Goal: Use online tool/utility: Utilize a website feature to perform a specific function

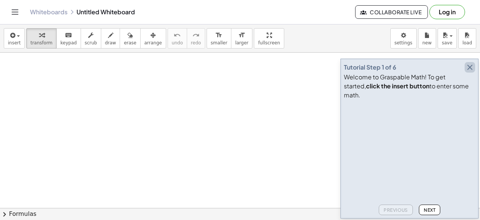
click at [471, 72] on icon "button" at bounding box center [470, 67] width 9 height 9
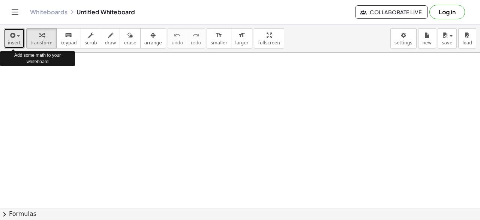
click at [13, 39] on icon "button" at bounding box center [12, 35] width 7 height 9
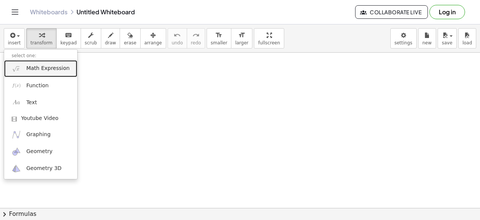
click at [46, 67] on span "Math Expression" at bounding box center [47, 69] width 43 height 8
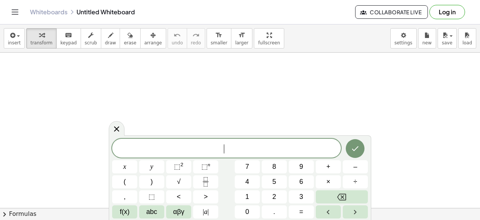
scroll to position [251, 0]
click at [179, 180] on span "√" at bounding box center [179, 181] width 4 height 10
click at [182, 167] on sup "2" at bounding box center [181, 164] width 3 height 6
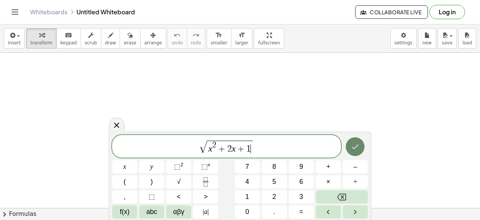
click at [355, 144] on icon "Done" at bounding box center [355, 146] width 9 height 9
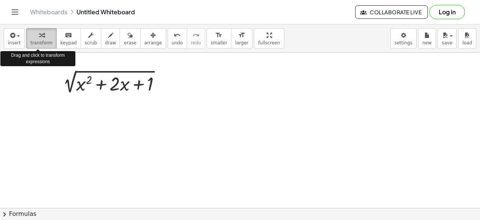
click at [39, 36] on icon "button" at bounding box center [41, 35] width 5 height 9
click at [35, 33] on div "button" at bounding box center [41, 34] width 22 height 9
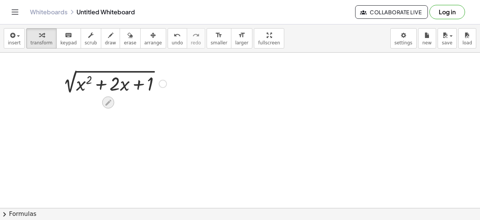
click at [110, 99] on icon at bounding box center [108, 102] width 6 height 6
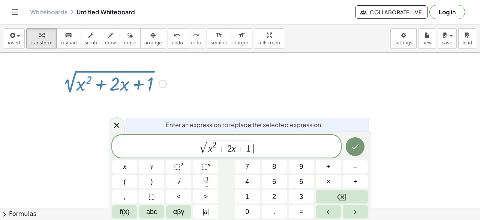
click at [254, 146] on span "√ x 2 + 2 x + 1 ​" at bounding box center [226, 146] width 229 height 15
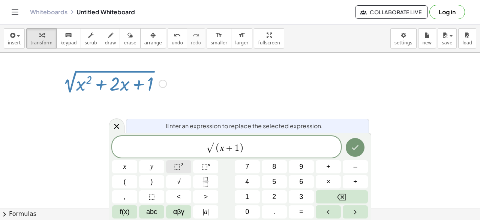
click at [181, 162] on sup "2" at bounding box center [181, 164] width 3 height 6
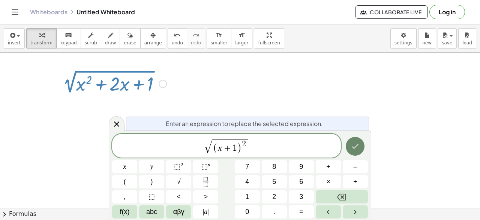
click at [357, 149] on icon "Done" at bounding box center [355, 145] width 9 height 9
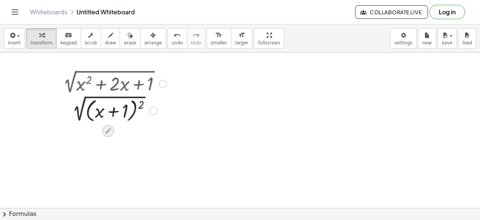
click at [104, 129] on icon at bounding box center [108, 131] width 8 height 8
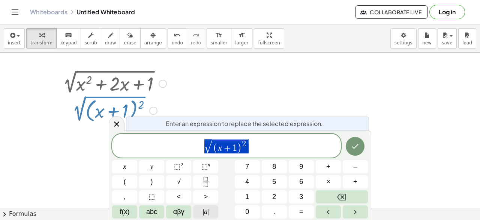
click at [205, 213] on span "| a |" at bounding box center [206, 211] width 6 height 10
click at [256, 146] on span "√ ( x + 1 ) 2 ​" at bounding box center [226, 146] width 229 height 16
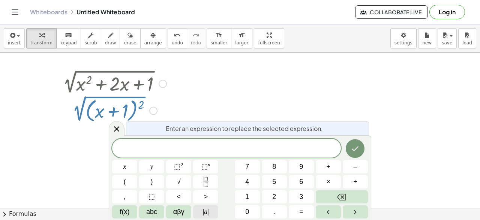
click at [206, 212] on span "| a |" at bounding box center [206, 211] width 6 height 10
click at [356, 148] on icon "Done" at bounding box center [355, 147] width 9 height 9
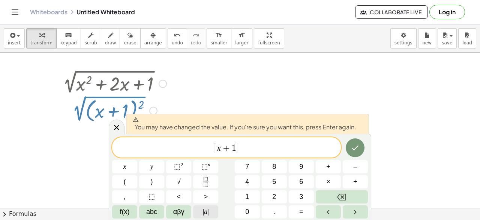
click at [205, 212] on span "| a |" at bounding box center [206, 211] width 6 height 10
click at [353, 146] on icon "Done" at bounding box center [355, 147] width 9 height 9
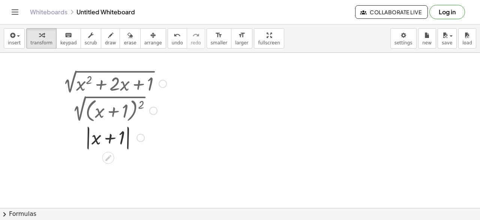
click at [162, 83] on div at bounding box center [163, 84] width 8 height 8
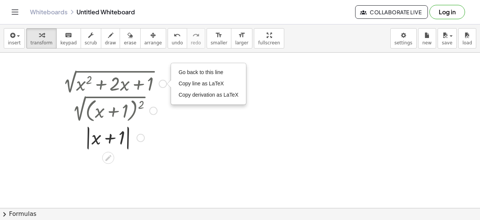
click at [162, 83] on div "Go back to this line Copy line as LaTeX Copy derivation as LaTeX" at bounding box center [163, 84] width 8 height 8
drag, startPoint x: 184, startPoint y: 166, endPoint x: 374, endPoint y: 128, distance: 194.1
click at [374, 128] on div at bounding box center [240, 34] width 480 height 467
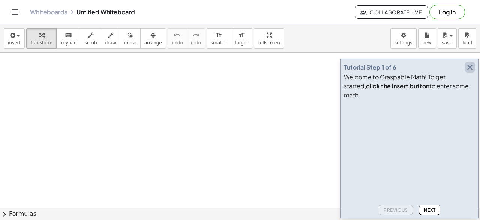
click at [472, 72] on icon "button" at bounding box center [470, 67] width 9 height 9
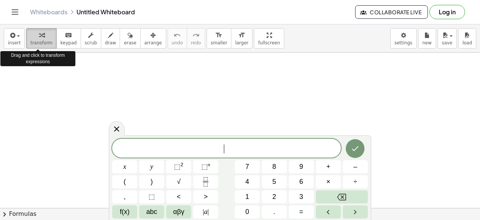
click at [39, 38] on icon "button" at bounding box center [41, 35] width 5 height 9
click at [39, 39] on icon "button" at bounding box center [41, 35] width 5 height 9
click at [8, 43] on span "insert" at bounding box center [14, 42] width 13 height 5
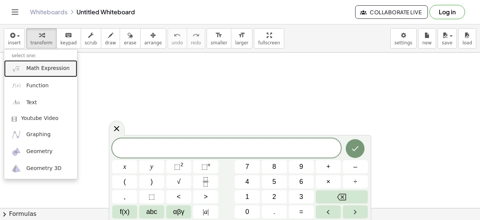
click at [33, 66] on span "Math Expression" at bounding box center [47, 69] width 43 height 8
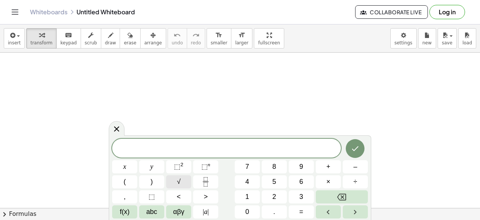
click at [182, 182] on button "√" at bounding box center [178, 181] width 25 height 13
click at [206, 183] on icon "Fraction" at bounding box center [205, 181] width 9 height 9
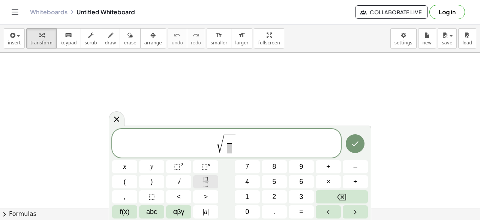
click at [206, 183] on icon "Fraction" at bounding box center [205, 181] width 9 height 9
click at [182, 165] on sup "2" at bounding box center [181, 164] width 3 height 6
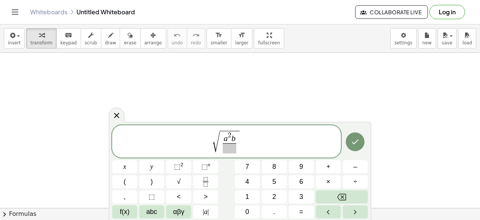
click at [227, 147] on span at bounding box center [230, 148] width 14 height 10
click at [204, 165] on span "⬚" at bounding box center [204, 166] width 6 height 8
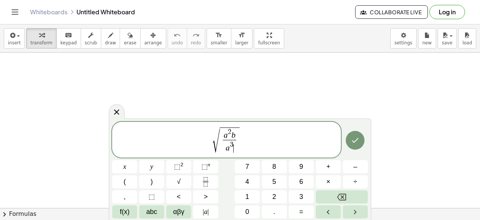
click at [235, 149] on span "a 3 ​" at bounding box center [230, 147] width 14 height 14
click at [236, 148] on span "a 3 ​" at bounding box center [230, 147] width 14 height 14
click at [233, 143] on span "3" at bounding box center [232, 144] width 4 height 7
click at [234, 151] on span "a ​" at bounding box center [230, 147] width 14 height 14
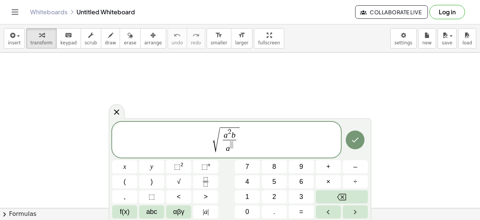
click at [242, 150] on span "√ a 2 b a ​ ​" at bounding box center [226, 140] width 229 height 28
click at [235, 150] on span "a ​" at bounding box center [230, 147] width 14 height 14
click at [233, 146] on span "​" at bounding box center [231, 144] width 3 height 7
click at [235, 147] on span "a 3 ​" at bounding box center [230, 147] width 14 height 14
click at [209, 165] on sup "n" at bounding box center [209, 164] width 3 height 6
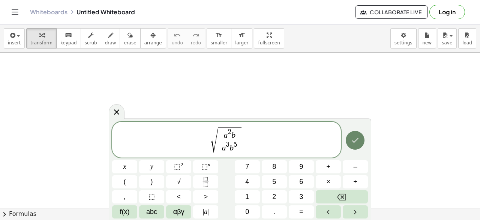
click at [355, 141] on icon "Done" at bounding box center [355, 139] width 7 height 5
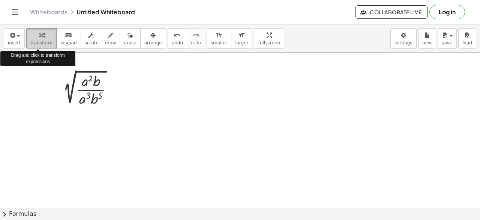
click at [39, 38] on icon "button" at bounding box center [41, 35] width 5 height 9
click at [39, 37] on icon "button" at bounding box center [41, 35] width 5 height 9
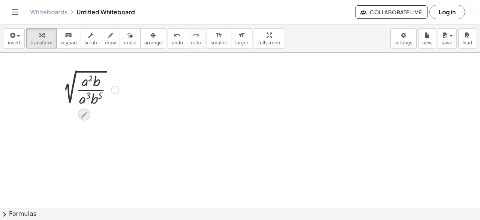
click at [85, 116] on icon at bounding box center [84, 114] width 8 height 8
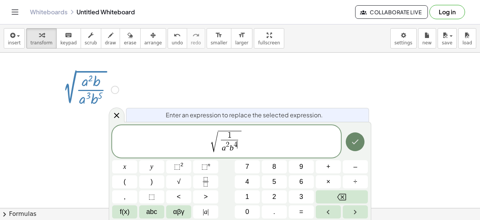
click at [356, 139] on icon "Done" at bounding box center [355, 141] width 9 height 9
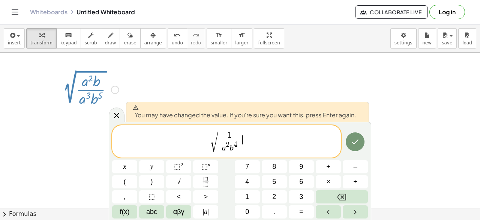
click at [266, 144] on span "√ 1 a 2 b 4 ​ ​" at bounding box center [226, 141] width 229 height 24
click at [230, 145] on var "b" at bounding box center [232, 147] width 4 height 9
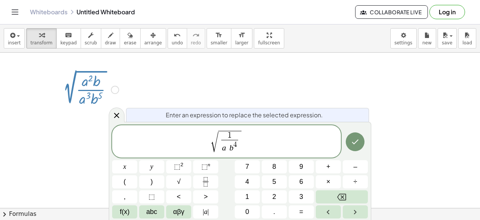
click at [271, 150] on span "√ 1 a ​ b 4 ​" at bounding box center [226, 141] width 229 height 24
click at [354, 141] on icon "Done" at bounding box center [355, 141] width 9 height 9
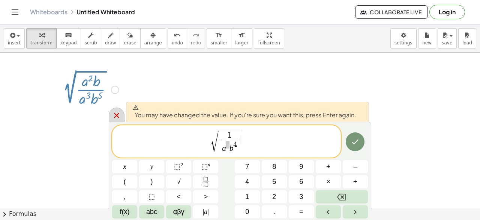
click at [117, 115] on icon at bounding box center [116, 115] width 5 height 5
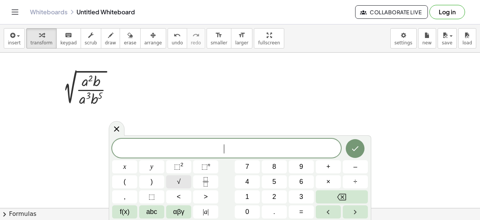
click at [179, 179] on span "√" at bounding box center [179, 181] width 4 height 10
drag, startPoint x: 206, startPoint y: 179, endPoint x: 186, endPoint y: 119, distance: 64.0
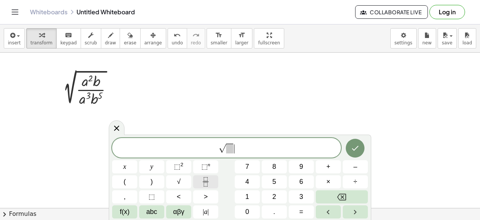
click at [206, 180] on icon "Fraction" at bounding box center [205, 181] width 9 height 9
click at [179, 186] on span "√" at bounding box center [179, 181] width 4 height 10
click at [207, 181] on rect "Fraction" at bounding box center [206, 181] width 6 height 0
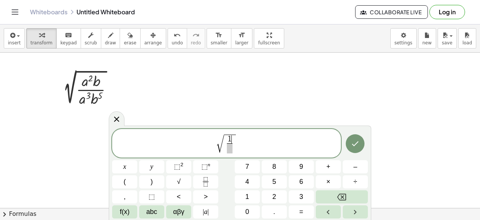
click at [230, 150] on span at bounding box center [230, 148] width 6 height 10
click at [209, 163] on sup "n" at bounding box center [209, 164] width 3 height 6
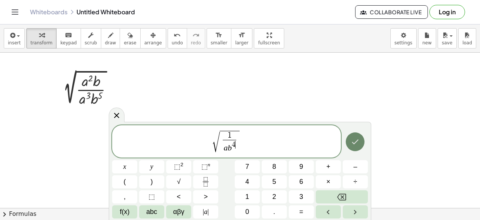
click at [357, 142] on icon "Done" at bounding box center [355, 141] width 9 height 9
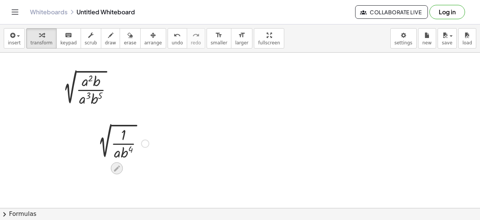
click at [117, 168] on icon at bounding box center [117, 168] width 6 height 6
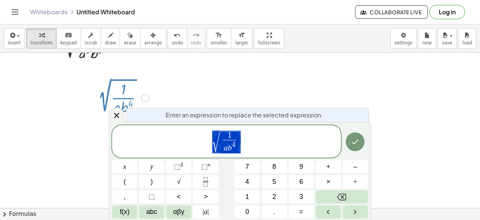
scroll to position [47, 0]
click at [241, 148] on span "√ 1 a b 4 ​ ​" at bounding box center [226, 141] width 229 height 24
click at [448, 116] on div at bounding box center [240, 186] width 480 height 360
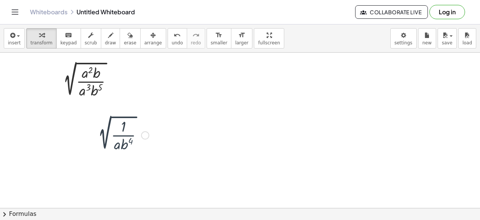
scroll to position [0, 0]
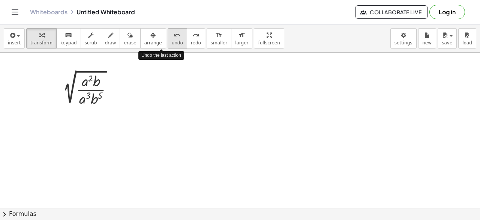
click at [172, 41] on span "undo" at bounding box center [177, 42] width 11 height 5
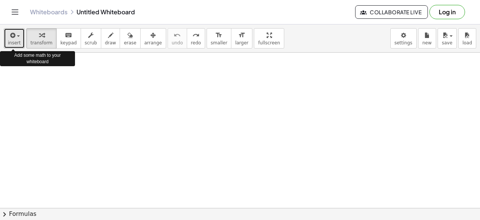
click at [10, 34] on icon "button" at bounding box center [12, 35] width 7 height 9
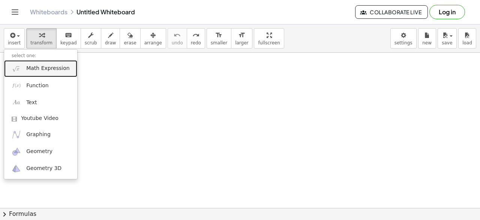
click at [39, 66] on span "Math Expression" at bounding box center [47, 69] width 43 height 8
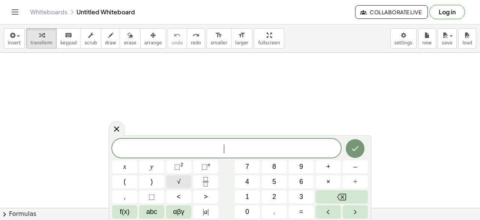
click at [179, 180] on span "√" at bounding box center [179, 181] width 4 height 10
click at [206, 179] on icon "Fraction" at bounding box center [205, 181] width 9 height 9
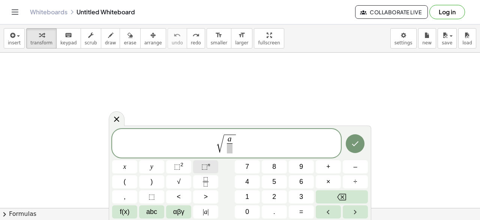
click at [206, 166] on span "⬚" at bounding box center [204, 166] width 6 height 8
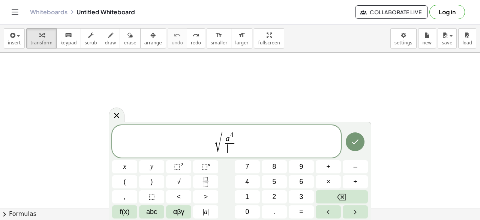
click at [235, 138] on span "a 4 ​ ​" at bounding box center [229, 142] width 13 height 22
click at [235, 137] on span "a 4 ​ ​" at bounding box center [229, 142] width 13 height 22
click at [231, 137] on span "4" at bounding box center [232, 134] width 4 height 7
click at [235, 139] on span "a 4 ​ ​" at bounding box center [229, 142] width 13 height 22
click at [233, 138] on span "4" at bounding box center [232, 134] width 4 height 7
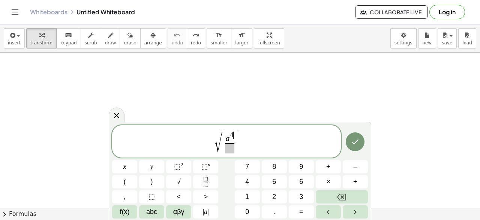
click at [233, 138] on span "4" at bounding box center [232, 134] width 4 height 7
click at [234, 136] on span "a 4 ​ ​" at bounding box center [229, 142] width 13 height 22
click at [208, 164] on sup "n" at bounding box center [209, 164] width 3 height 6
click at [228, 149] on span at bounding box center [229, 148] width 17 height 10
click at [182, 164] on sup "2" at bounding box center [181, 164] width 3 height 6
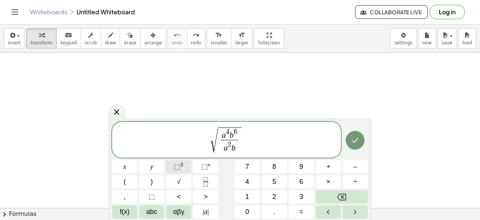
click at [181, 164] on sup "2" at bounding box center [181, 164] width 3 height 6
click at [358, 136] on icon "Done" at bounding box center [355, 139] width 9 height 9
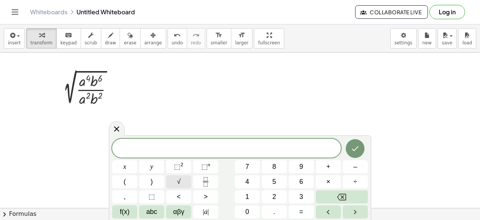
click at [181, 180] on button "√" at bounding box center [178, 181] width 25 height 13
click at [181, 164] on sup "2" at bounding box center [181, 164] width 3 height 6
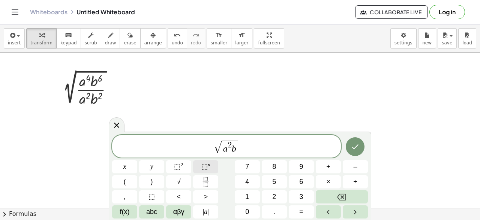
click at [203, 167] on span "⬚" at bounding box center [204, 166] width 6 height 8
click at [355, 144] on icon "Done" at bounding box center [355, 146] width 9 height 9
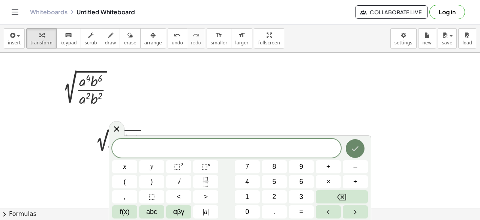
click at [355, 146] on icon "Done" at bounding box center [355, 148] width 9 height 9
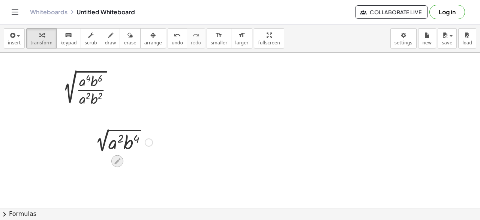
click at [119, 158] on icon at bounding box center [117, 161] width 6 height 6
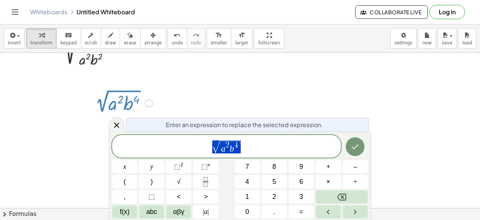
scroll to position [39, 0]
click at [239, 149] on span "√ a 2 ​" at bounding box center [226, 146] width 229 height 15
click at [181, 180] on button "√" at bounding box center [178, 181] width 25 height 13
click at [209, 164] on sup "n" at bounding box center [209, 164] width 3 height 6
click at [357, 146] on icon "Done" at bounding box center [355, 146] width 7 height 5
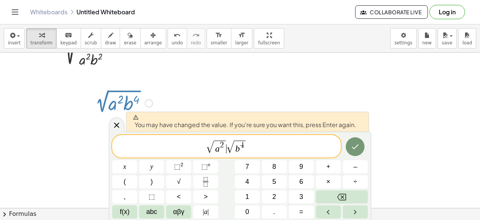
click at [227, 146] on span "√" at bounding box center [231, 147] width 8 height 12
click at [329, 179] on span "×" at bounding box center [328, 181] width 4 height 10
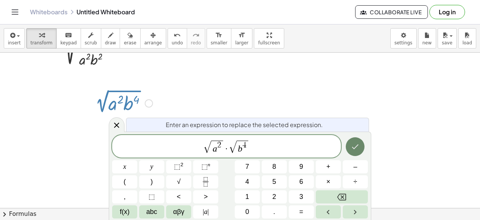
click at [355, 144] on icon "Done" at bounding box center [355, 146] width 9 height 9
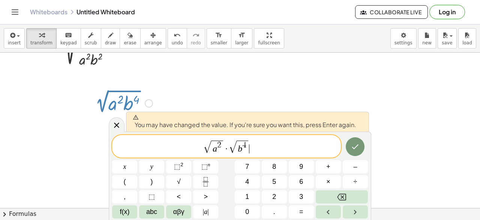
click at [297, 153] on span "√ a 2 · √ b 4 ​" at bounding box center [226, 146] width 229 height 15
click at [358, 143] on icon "Done" at bounding box center [355, 146] width 9 height 9
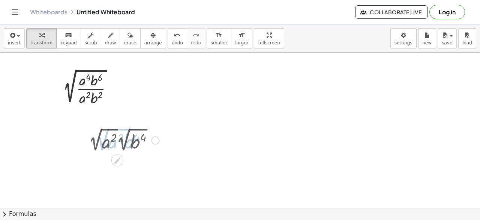
scroll to position [0, 0]
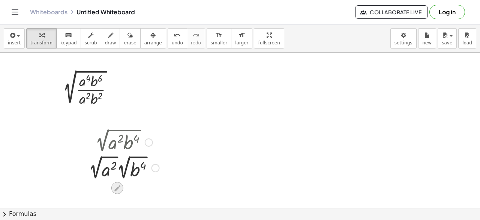
click at [117, 189] on icon at bounding box center [117, 188] width 6 height 6
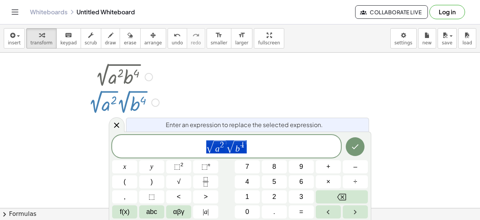
scroll to position [66, 0]
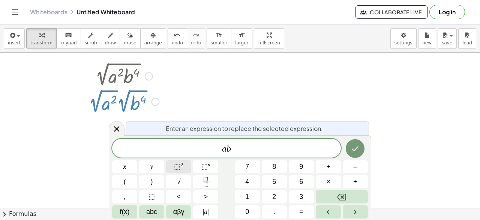
click at [182, 161] on sup "2" at bounding box center [181, 164] width 3 height 6
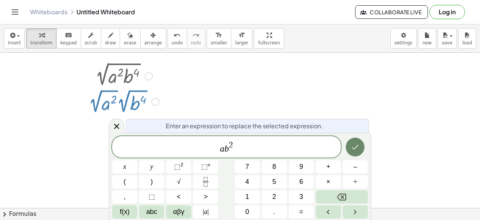
click at [353, 149] on icon "Done" at bounding box center [355, 146] width 9 height 9
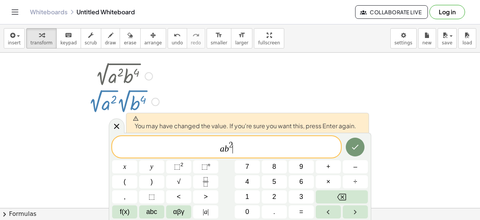
click at [271, 156] on div "a b 2 ​" at bounding box center [226, 146] width 229 height 21
click at [224, 150] on span "a ​ b 2" at bounding box center [226, 147] width 229 height 14
click at [329, 181] on span "×" at bounding box center [328, 181] width 4 height 10
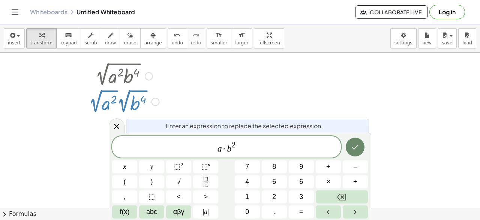
click at [356, 144] on icon "Done" at bounding box center [355, 146] width 9 height 9
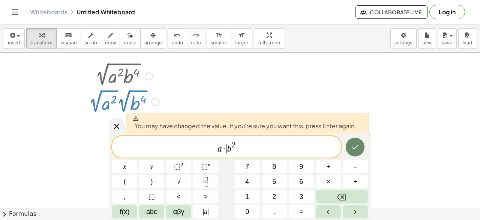
click at [356, 144] on icon "Done" at bounding box center [355, 146] width 9 height 9
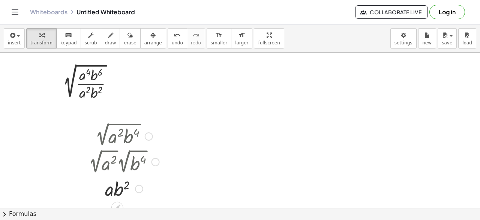
scroll to position [1, 0]
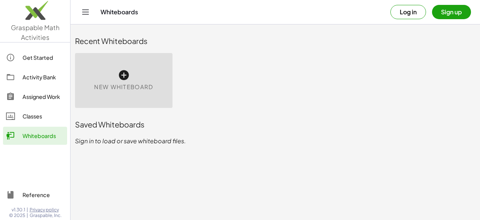
click at [122, 74] on icon at bounding box center [124, 75] width 12 height 12
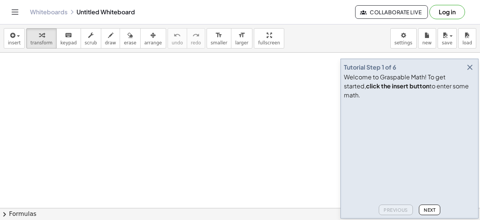
click at [468, 72] on icon "button" at bounding box center [470, 67] width 9 height 9
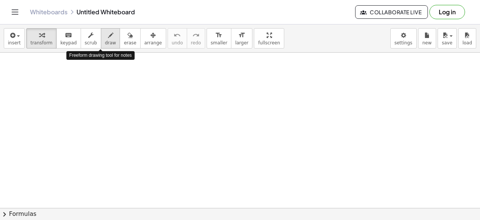
click at [108, 37] on icon "button" at bounding box center [110, 35] width 5 height 9
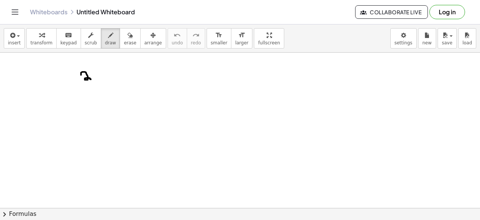
drag, startPoint x: 81, startPoint y: 74, endPoint x: 92, endPoint y: 79, distance: 11.4
click at [92, 79] on div at bounding box center [240, 208] width 480 height 311
drag, startPoint x: 93, startPoint y: 72, endPoint x: 102, endPoint y: 76, distance: 9.9
click at [102, 76] on div at bounding box center [240, 208] width 480 height 311
drag, startPoint x: 95, startPoint y: 76, endPoint x: 99, endPoint y: 69, distance: 7.9
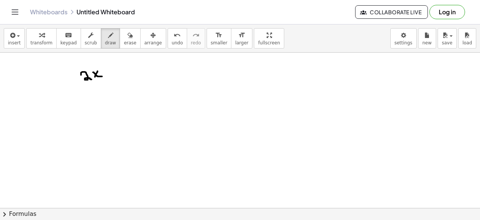
click at [99, 69] on div at bounding box center [240, 208] width 480 height 311
drag, startPoint x: 102, startPoint y: 59, endPoint x: 105, endPoint y: 65, distance: 6.6
click at [105, 65] on div at bounding box center [240, 208] width 480 height 311
drag, startPoint x: 114, startPoint y: 71, endPoint x: 114, endPoint y: 78, distance: 7.9
click at [114, 78] on div at bounding box center [240, 208] width 480 height 311
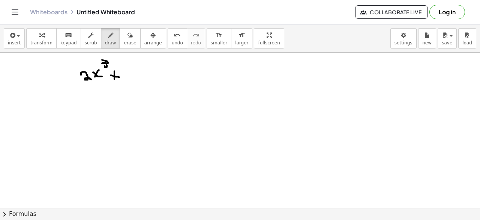
drag, startPoint x: 111, startPoint y: 75, endPoint x: 121, endPoint y: 77, distance: 10.3
click at [121, 77] on div at bounding box center [240, 208] width 480 height 311
drag, startPoint x: 129, startPoint y: 66, endPoint x: 141, endPoint y: 75, distance: 14.4
click at [141, 75] on div at bounding box center [240, 208] width 480 height 311
drag, startPoint x: 135, startPoint y: 71, endPoint x: 138, endPoint y: 80, distance: 9.4
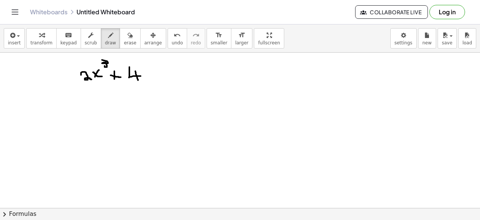
click at [138, 80] on div at bounding box center [240, 208] width 480 height 311
drag, startPoint x: 145, startPoint y: 72, endPoint x: 151, endPoint y: 75, distance: 7.1
click at [151, 75] on div at bounding box center [240, 208] width 480 height 311
drag, startPoint x: 151, startPoint y: 70, endPoint x: 148, endPoint y: 79, distance: 9.5
click at [148, 79] on div at bounding box center [240, 208] width 480 height 311
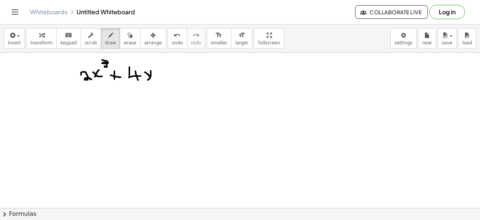
click at [102, 122] on div at bounding box center [240, 208] width 480 height 311
drag, startPoint x: 103, startPoint y: 110, endPoint x: 113, endPoint y: 115, distance: 11.9
click at [114, 115] on div at bounding box center [240, 208] width 480 height 311
click at [113, 115] on div at bounding box center [240, 208] width 480 height 311
drag, startPoint x: 113, startPoint y: 115, endPoint x: 115, endPoint y: 123, distance: 8.6
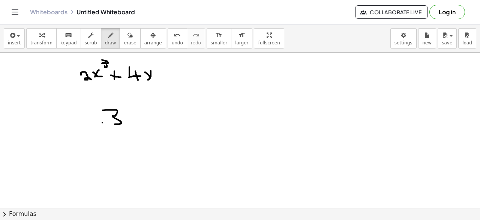
click at [115, 123] on div at bounding box center [240, 208] width 480 height 311
drag, startPoint x: 127, startPoint y: 116, endPoint x: 132, endPoint y: 126, distance: 10.9
click at [132, 126] on div at bounding box center [240, 208] width 480 height 311
drag, startPoint x: 129, startPoint y: 117, endPoint x: 127, endPoint y: 123, distance: 6.6
click at [127, 123] on div at bounding box center [240, 208] width 480 height 311
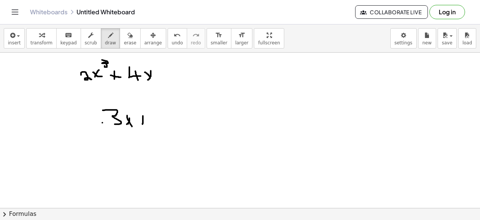
drag, startPoint x: 143, startPoint y: 115, endPoint x: 143, endPoint y: 123, distance: 8.3
click at [143, 123] on div at bounding box center [240, 208] width 480 height 311
drag, startPoint x: 143, startPoint y: 119, endPoint x: 147, endPoint y: 120, distance: 5.0
click at [147, 120] on div at bounding box center [240, 208] width 480 height 311
drag, startPoint x: 153, startPoint y: 113, endPoint x: 159, endPoint y: 120, distance: 9.6
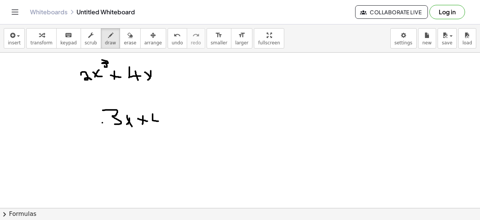
click at [159, 120] on div at bounding box center [240, 208] width 480 height 311
drag, startPoint x: 157, startPoint y: 116, endPoint x: 160, endPoint y: 119, distance: 4.8
click at [155, 123] on div at bounding box center [240, 208] width 480 height 311
drag, startPoint x: 163, startPoint y: 117, endPoint x: 176, endPoint y: 120, distance: 13.3
click at [176, 120] on div at bounding box center [240, 208] width 480 height 311
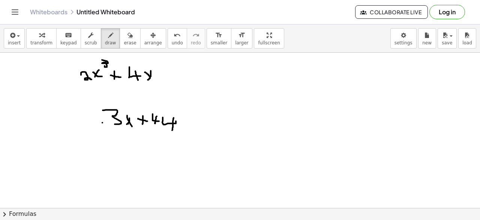
drag, startPoint x: 174, startPoint y: 117, endPoint x: 167, endPoint y: 130, distance: 14.4
click at [168, 131] on div at bounding box center [240, 208] width 480 height 311
drag, startPoint x: 184, startPoint y: 115, endPoint x: 193, endPoint y: 116, distance: 9.1
click at [186, 114] on div at bounding box center [240, 208] width 480 height 311
click at [193, 116] on div at bounding box center [240, 208] width 480 height 311
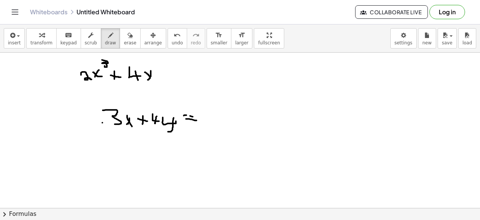
drag, startPoint x: 186, startPoint y: 118, endPoint x: 197, endPoint y: 120, distance: 11.4
click at [197, 120] on div at bounding box center [240, 208] width 480 height 311
drag, startPoint x: 201, startPoint y: 112, endPoint x: 212, endPoint y: 121, distance: 14.4
click at [212, 121] on div at bounding box center [240, 208] width 480 height 311
drag, startPoint x: 268, startPoint y: 82, endPoint x: 248, endPoint y: 129, distance: 50.7
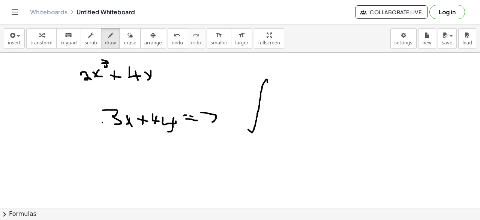
click at [248, 129] on div at bounding box center [240, 208] width 480 height 311
drag, startPoint x: 271, startPoint y: 104, endPoint x: 277, endPoint y: 115, distance: 12.4
click at [277, 115] on div at bounding box center [240, 208] width 480 height 311
drag, startPoint x: 275, startPoint y: 106, endPoint x: 269, endPoint y: 115, distance: 10.4
click at [269, 115] on div at bounding box center [240, 208] width 480 height 311
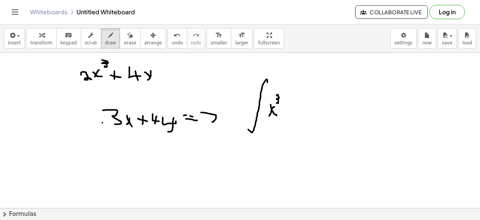
drag, startPoint x: 277, startPoint y: 95, endPoint x: 277, endPoint y: 101, distance: 6.4
click at [277, 101] on div at bounding box center [240, 208] width 480 height 311
click at [284, 108] on div at bounding box center [240, 208] width 480 height 311
drag, startPoint x: 286, startPoint y: 95, endPoint x: 285, endPoint y: 111, distance: 16.5
click at [285, 111] on div at bounding box center [240, 208] width 480 height 311
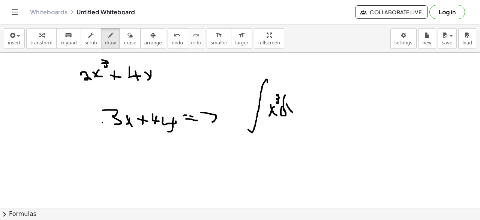
drag, startPoint x: 287, startPoint y: 103, endPoint x: 293, endPoint y: 110, distance: 9.6
click at [293, 111] on div at bounding box center [240, 208] width 480 height 311
drag, startPoint x: 291, startPoint y: 102, endPoint x: 288, endPoint y: 111, distance: 9.8
click at [288, 111] on div at bounding box center [240, 208] width 480 height 311
drag, startPoint x: 304, startPoint y: 105, endPoint x: 309, endPoint y: 106, distance: 5.3
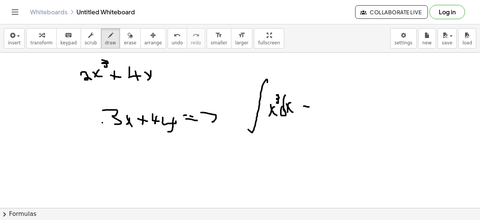
click at [309, 106] on div at bounding box center [240, 208] width 480 height 311
click at [307, 111] on div at bounding box center [240, 208] width 480 height 311
drag, startPoint x: 321, startPoint y: 110, endPoint x: 353, endPoint y: 114, distance: 32.6
click at [353, 114] on div at bounding box center [240, 208] width 480 height 311
click at [342, 104] on div at bounding box center [240, 208] width 480 height 311
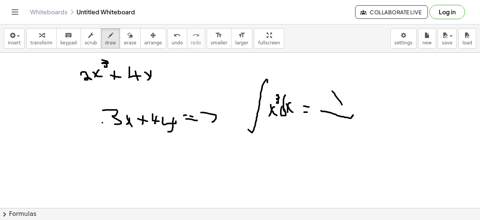
click at [340, 91] on div at bounding box center [240, 208] width 480 height 311
drag, startPoint x: 339, startPoint y: 92, endPoint x: 337, endPoint y: 101, distance: 9.2
click at [337, 101] on div at bounding box center [240, 208] width 480 height 311
drag, startPoint x: 349, startPoint y: 79, endPoint x: 350, endPoint y: 87, distance: 8.3
click at [350, 87] on div at bounding box center [240, 208] width 480 height 311
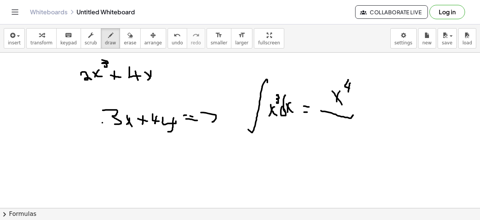
drag, startPoint x: 350, startPoint y: 83, endPoint x: 349, endPoint y: 91, distance: 8.8
click at [349, 91] on div at bounding box center [240, 208] width 480 height 311
drag, startPoint x: 334, startPoint y: 118, endPoint x: 340, endPoint y: 125, distance: 8.8
click at [340, 125] on div at bounding box center [240, 208] width 480 height 311
drag, startPoint x: 337, startPoint y: 119, endPoint x: 338, endPoint y: 128, distance: 9.2
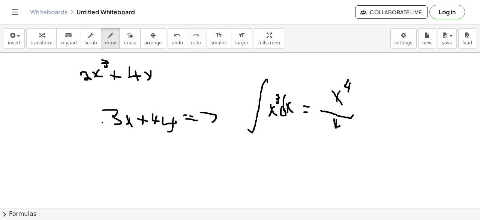
click at [337, 129] on div at bounding box center [240, 208] width 480 height 311
drag, startPoint x: 362, startPoint y: 110, endPoint x: 363, endPoint y: 118, distance: 8.0
click at [363, 118] on div at bounding box center [240, 208] width 480 height 311
drag, startPoint x: 360, startPoint y: 114, endPoint x: 373, endPoint y: 114, distance: 12.8
click at [374, 114] on div at bounding box center [240, 208] width 480 height 311
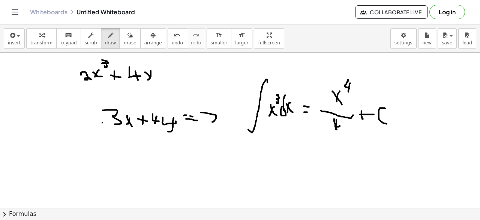
drag, startPoint x: 385, startPoint y: 108, endPoint x: 388, endPoint y: 122, distance: 14.1
click at [388, 122] on div at bounding box center [240, 208] width 480 height 311
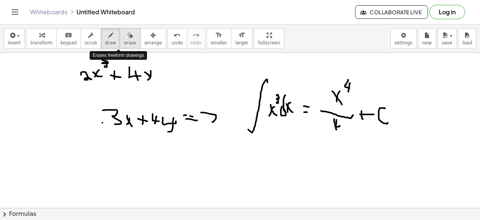
click at [128, 33] on icon "button" at bounding box center [130, 35] width 5 height 9
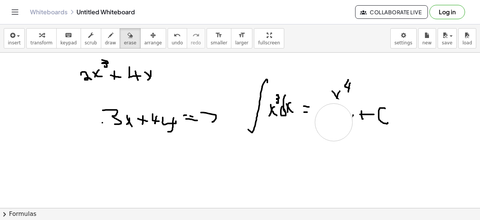
drag, startPoint x: 334, startPoint y: 117, endPoint x: 334, endPoint y: 123, distance: 6.4
click at [334, 123] on div at bounding box center [240, 208] width 480 height 311
drag, startPoint x: 347, startPoint y: 82, endPoint x: 341, endPoint y: 90, distance: 10.5
click at [341, 90] on div at bounding box center [240, 208] width 480 height 311
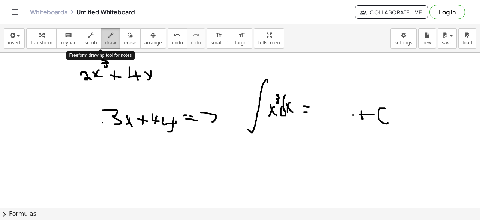
click at [108, 39] on icon "button" at bounding box center [110, 35] width 5 height 9
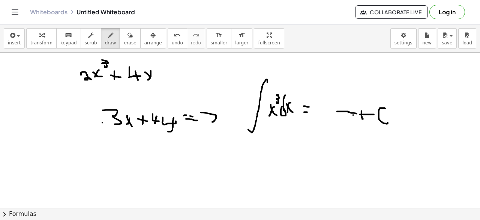
drag, startPoint x: 341, startPoint y: 111, endPoint x: 357, endPoint y: 113, distance: 15.5
click at [357, 113] on div at bounding box center [240, 208] width 480 height 311
drag, startPoint x: 344, startPoint y: 92, endPoint x: 350, endPoint y: 102, distance: 12.1
click at [350, 102] on div at bounding box center [240, 208] width 480 height 311
drag, startPoint x: 342, startPoint y: 101, endPoint x: 351, endPoint y: 93, distance: 12.0
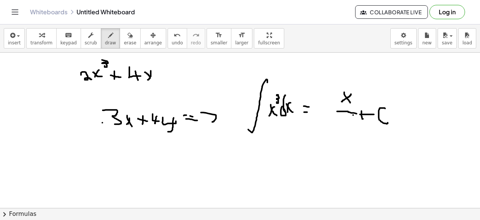
click at [351, 93] on div at bounding box center [240, 208] width 480 height 311
drag, startPoint x: 360, startPoint y: 80, endPoint x: 365, endPoint y: 87, distance: 8.0
click at [365, 87] on div at bounding box center [240, 208] width 480 height 311
drag, startPoint x: 361, startPoint y: 82, endPoint x: 359, endPoint y: 89, distance: 7.0
click at [359, 89] on div at bounding box center [240, 208] width 480 height 311
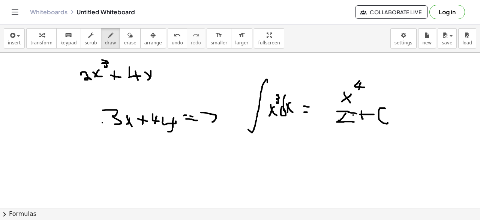
drag, startPoint x: 346, startPoint y: 113, endPoint x: 354, endPoint y: 121, distance: 11.9
click at [354, 121] on div at bounding box center [240, 208] width 480 height 311
drag, startPoint x: 345, startPoint y: 115, endPoint x: 345, endPoint y: 126, distance: 10.9
click at [345, 126] on div at bounding box center [240, 208] width 480 height 311
click at [344, 129] on div at bounding box center [240, 208] width 480 height 311
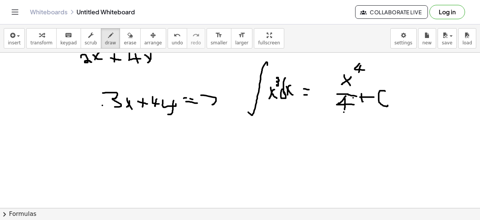
scroll to position [20, 0]
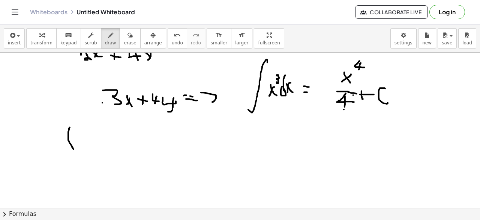
drag, startPoint x: 70, startPoint y: 126, endPoint x: 74, endPoint y: 148, distance: 22.1
click at [74, 148] on div at bounding box center [240, 188] width 480 height 311
drag, startPoint x: 75, startPoint y: 129, endPoint x: 83, endPoint y: 138, distance: 11.7
click at [83, 138] on div at bounding box center [240, 188] width 480 height 311
drag, startPoint x: 85, startPoint y: 129, endPoint x: 90, endPoint y: 137, distance: 9.1
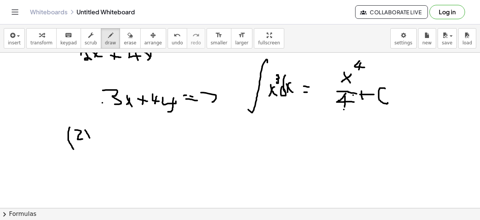
click at [90, 137] on div at bounding box center [240, 188] width 480 height 311
click at [90, 128] on div at bounding box center [240, 188] width 480 height 311
drag, startPoint x: 88, startPoint y: 129, endPoint x: 86, endPoint y: 135, distance: 7.2
click at [86, 135] on div at bounding box center [240, 188] width 480 height 311
click at [95, 132] on div at bounding box center [240, 188] width 480 height 311
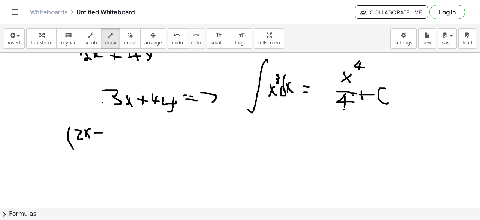
drag, startPoint x: 95, startPoint y: 132, endPoint x: 102, endPoint y: 132, distance: 7.9
click at [102, 132] on div at bounding box center [240, 188] width 480 height 311
drag, startPoint x: 114, startPoint y: 129, endPoint x: 108, endPoint y: 138, distance: 11.3
click at [109, 138] on div at bounding box center [240, 188] width 480 height 311
drag, startPoint x: 117, startPoint y: 124, endPoint x: 116, endPoint y: 139, distance: 15.1
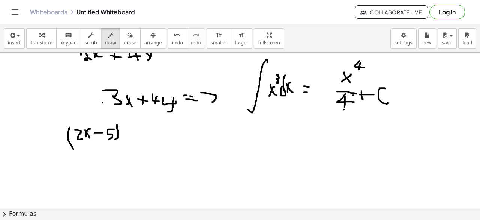
click at [115, 138] on div at bounding box center [240, 188] width 480 height 311
drag, startPoint x: 124, startPoint y: 124, endPoint x: 125, endPoint y: 139, distance: 15.1
click at [125, 139] on div at bounding box center [240, 188] width 480 height 311
drag, startPoint x: 126, startPoint y: 128, endPoint x: 125, endPoint y: 136, distance: 7.9
click at [131, 139] on div at bounding box center [240, 188] width 480 height 311
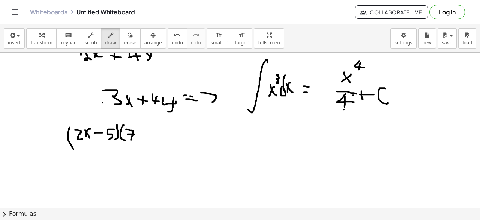
drag, startPoint x: 128, startPoint y: 133, endPoint x: 135, endPoint y: 133, distance: 7.1
click at [135, 133] on div at bounding box center [240, 188] width 480 height 311
drag, startPoint x: 140, startPoint y: 129, endPoint x: 144, endPoint y: 138, distance: 10.1
click at [144, 138] on div at bounding box center [240, 188] width 480 height 311
drag, startPoint x: 139, startPoint y: 135, endPoint x: 145, endPoint y: 130, distance: 8.2
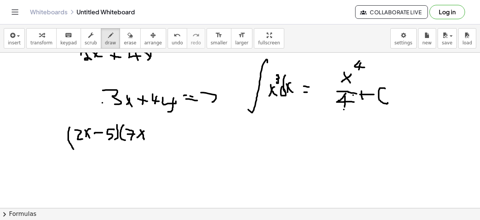
click at [145, 130] on div at bounding box center [240, 188] width 480 height 311
drag, startPoint x: 152, startPoint y: 130, endPoint x: 153, endPoint y: 138, distance: 7.5
click at [153, 138] on div at bounding box center [240, 188] width 480 height 311
drag, startPoint x: 149, startPoint y: 133, endPoint x: 158, endPoint y: 132, distance: 8.3
click at [156, 132] on div at bounding box center [240, 188] width 480 height 311
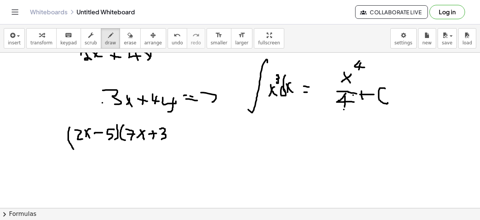
drag, startPoint x: 160, startPoint y: 128, endPoint x: 164, endPoint y: 133, distance: 6.7
click at [162, 138] on div at bounding box center [240, 188] width 480 height 311
drag, startPoint x: 167, startPoint y: 125, endPoint x: 169, endPoint y: 140, distance: 14.8
click at [169, 139] on div at bounding box center [240, 188] width 480 height 311
drag, startPoint x: 182, startPoint y: 128, endPoint x: 190, endPoint y: 128, distance: 8.3
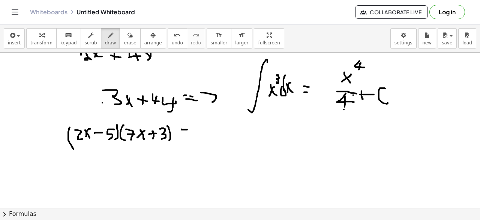
click at [190, 128] on div at bounding box center [240, 188] width 480 height 311
drag, startPoint x: 183, startPoint y: 131, endPoint x: 187, endPoint y: 131, distance: 4.1
click at [187, 131] on div at bounding box center [240, 188] width 480 height 311
drag, startPoint x: 202, startPoint y: 126, endPoint x: 204, endPoint y: 137, distance: 11.8
click at [204, 137] on div at bounding box center [240, 188] width 480 height 311
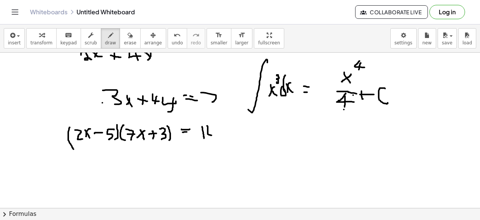
drag, startPoint x: 207, startPoint y: 125, endPoint x: 212, endPoint y: 132, distance: 8.9
click at [212, 133] on div at bounding box center [240, 188] width 480 height 311
click at [209, 128] on div at bounding box center [240, 188] width 480 height 311
drag, startPoint x: 209, startPoint y: 128, endPoint x: 213, endPoint y: 138, distance: 10.8
click at [213, 139] on div at bounding box center [240, 188] width 480 height 311
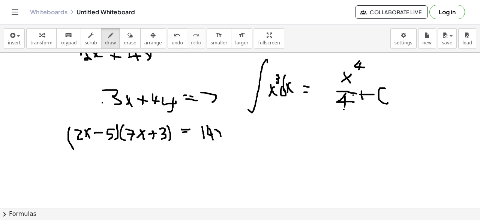
drag, startPoint x: 215, startPoint y: 129, endPoint x: 221, endPoint y: 135, distance: 9.0
click at [221, 135] on div at bounding box center [240, 188] width 480 height 311
drag, startPoint x: 214, startPoint y: 134, endPoint x: 221, endPoint y: 127, distance: 10.1
click at [221, 127] on div at bounding box center [240, 188] width 480 height 311
drag, startPoint x: 224, startPoint y: 118, endPoint x: 233, endPoint y: 124, distance: 10.8
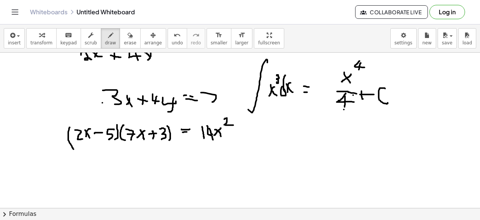
click at [233, 124] on div at bounding box center [240, 188] width 480 height 311
drag, startPoint x: 241, startPoint y: 126, endPoint x: 241, endPoint y: 137, distance: 10.5
click at [241, 137] on div at bounding box center [240, 188] width 480 height 311
click at [235, 132] on div at bounding box center [240, 188] width 480 height 311
drag, startPoint x: 234, startPoint y: 131, endPoint x: 245, endPoint y: 132, distance: 10.5
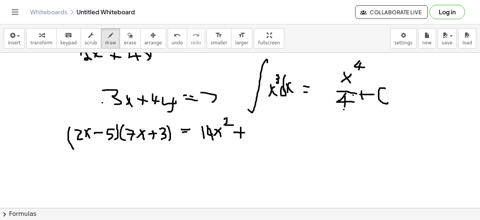
click at [245, 132] on div at bounding box center [240, 188] width 480 height 311
drag, startPoint x: 256, startPoint y: 128, endPoint x: 257, endPoint y: 137, distance: 9.0
click at [257, 137] on div at bounding box center [240, 188] width 480 height 311
drag, startPoint x: 263, startPoint y: 131, endPoint x: 271, endPoint y: 138, distance: 11.2
click at [271, 138] on div at bounding box center [240, 188] width 480 height 311
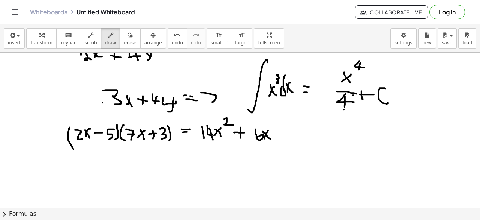
drag, startPoint x: 265, startPoint y: 138, endPoint x: 269, endPoint y: 129, distance: 9.2
click at [269, 129] on div at bounding box center [240, 188] width 480 height 311
drag, startPoint x: 276, startPoint y: 128, endPoint x: 280, endPoint y: 138, distance: 10.7
click at [280, 138] on div at bounding box center [240, 188] width 480 height 311
drag
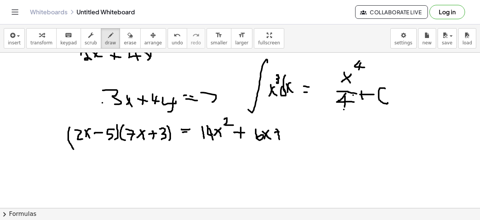
click at [279, 131] on div at bounding box center [240, 188] width 480 height 311
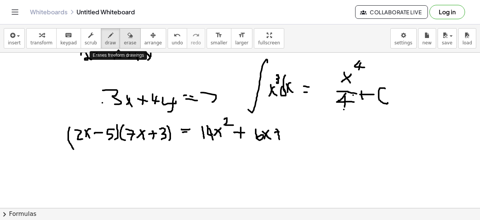
click at [128, 35] on icon "button" at bounding box center [130, 35] width 5 height 9
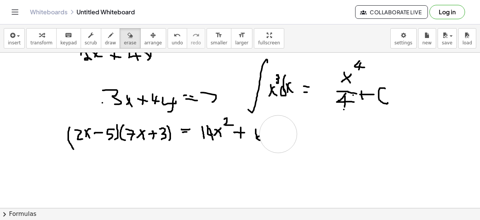
drag, startPoint x: 277, startPoint y: 128, endPoint x: 279, endPoint y: 134, distance: 6.2
click at [279, 134] on div at bounding box center [240, 188] width 480 height 311
click at [257, 132] on div at bounding box center [240, 188] width 480 height 311
drag, startPoint x: 234, startPoint y: 128, endPoint x: 235, endPoint y: 132, distance: 3.8
click at [235, 132] on div at bounding box center [240, 188] width 480 height 311
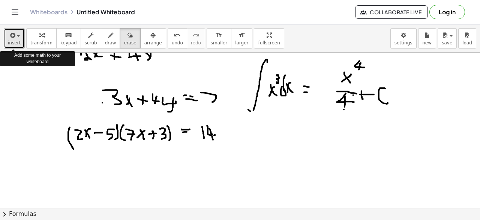
click at [15, 36] on span "button" at bounding box center [16, 35] width 2 height 5
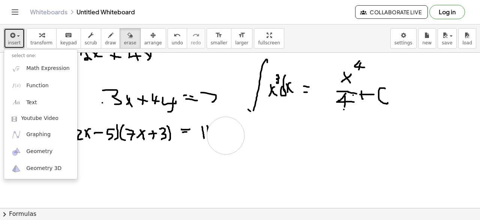
click at [226, 135] on div at bounding box center [240, 188] width 480 height 311
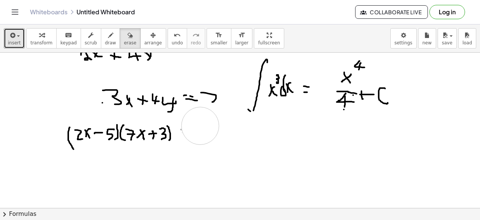
drag, startPoint x: 200, startPoint y: 125, endPoint x: 206, endPoint y: 127, distance: 6.1
click at [204, 127] on div at bounding box center [240, 188] width 480 height 311
click at [105, 40] on span "draw" at bounding box center [110, 42] width 11 height 5
drag, startPoint x: 181, startPoint y: 132, endPoint x: 187, endPoint y: 131, distance: 6.1
click at [183, 131] on div at bounding box center [240, 188] width 480 height 311
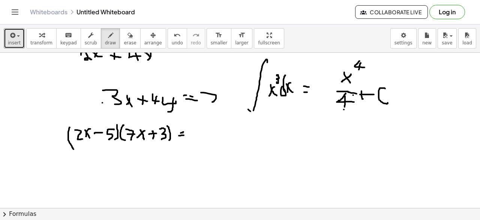
click at [184, 134] on div at bounding box center [240, 188] width 480 height 311
drag, startPoint x: 195, startPoint y: 132, endPoint x: 201, endPoint y: 137, distance: 8.0
click at [200, 139] on div at bounding box center [240, 188] width 480 height 311
drag, startPoint x: 207, startPoint y: 126, endPoint x: 214, endPoint y: 135, distance: 10.7
click at [214, 135] on div at bounding box center [240, 188] width 480 height 311
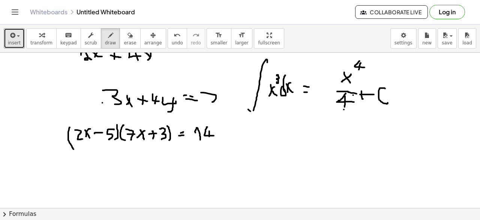
drag, startPoint x: 209, startPoint y: 130, endPoint x: 210, endPoint y: 138, distance: 7.5
click at [210, 138] on div at bounding box center [240, 188] width 480 height 311
drag, startPoint x: 220, startPoint y: 131, endPoint x: 226, endPoint y: 141, distance: 11.6
click at [226, 141] on div at bounding box center [240, 188] width 480 height 311
drag, startPoint x: 220, startPoint y: 140, endPoint x: 226, endPoint y: 132, distance: 9.6
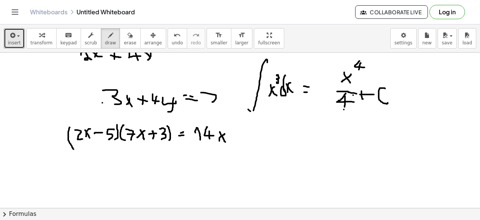
click at [226, 132] on div at bounding box center [240, 188] width 480 height 311
drag, startPoint x: 225, startPoint y: 120, endPoint x: 231, endPoint y: 126, distance: 8.8
click at [231, 126] on div at bounding box center [240, 188] width 480 height 311
drag, startPoint x: 238, startPoint y: 129, endPoint x: 239, endPoint y: 141, distance: 12.8
click at [239, 141] on div at bounding box center [240, 188] width 480 height 311
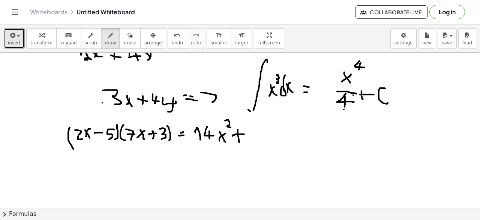
drag, startPoint x: 233, startPoint y: 135, endPoint x: 244, endPoint y: 133, distance: 11.8
click at [244, 133] on div at bounding box center [240, 188] width 480 height 311
drag, startPoint x: 257, startPoint y: 128, endPoint x: 256, endPoint y: 136, distance: 8.0
click at [256, 136] on div at bounding box center [240, 188] width 480 height 311
drag, startPoint x: 263, startPoint y: 131, endPoint x: 267, endPoint y: 139, distance: 8.7
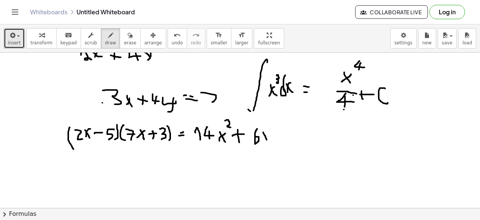
click at [267, 139] on div at bounding box center [240, 188] width 480 height 311
drag, startPoint x: 260, startPoint y: 140, endPoint x: 267, endPoint y: 132, distance: 10.4
click at [267, 132] on div at bounding box center [240, 188] width 480 height 311
drag, startPoint x: 275, startPoint y: 136, endPoint x: 279, endPoint y: 135, distance: 3.9
click at [279, 135] on div at bounding box center [240, 188] width 480 height 311
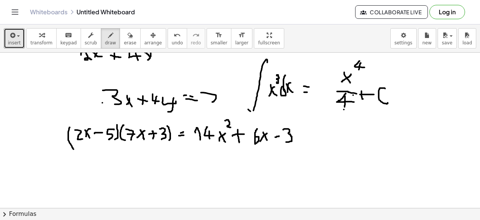
drag, startPoint x: 283, startPoint y: 129, endPoint x: 286, endPoint y: 141, distance: 12.7
click at [286, 141] on div at bounding box center [240, 188] width 480 height 311
drag, startPoint x: 301, startPoint y: 132, endPoint x: 295, endPoint y: 142, distance: 11.9
click at [296, 143] on div at bounding box center [240, 188] width 480 height 311
drag, startPoint x: 304, startPoint y: 135, endPoint x: 308, endPoint y: 142, distance: 8.8
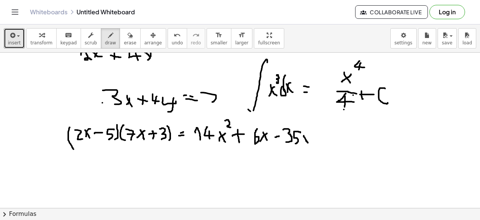
click at [308, 142] on div at bounding box center [240, 188] width 480 height 311
drag, startPoint x: 302, startPoint y: 142, endPoint x: 308, endPoint y: 135, distance: 8.8
click at [308, 135] on div at bounding box center [240, 188] width 480 height 311
drag, startPoint x: 313, startPoint y: 138, endPoint x: 320, endPoint y: 137, distance: 7.3
click at [320, 137] on div at bounding box center [240, 188] width 480 height 311
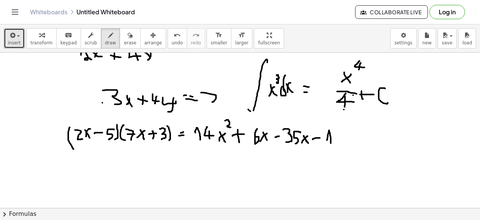
drag, startPoint x: 327, startPoint y: 139, endPoint x: 331, endPoint y: 143, distance: 5.3
click at [331, 143] on div at bounding box center [240, 188] width 480 height 311
drag, startPoint x: 340, startPoint y: 129, endPoint x: 335, endPoint y: 146, distance: 17.2
click at [335, 146] on div at bounding box center [240, 188] width 480 height 311
drag, startPoint x: 86, startPoint y: 160, endPoint x: 101, endPoint y: 161, distance: 15.8
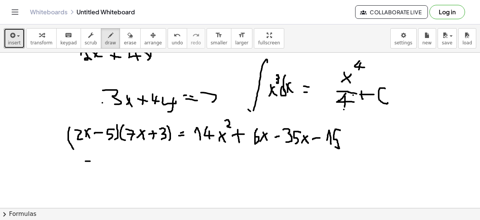
click at [101, 161] on div at bounding box center [240, 188] width 480 height 311
drag, startPoint x: 95, startPoint y: 164, endPoint x: 107, endPoint y: 166, distance: 12.1
click at [107, 166] on div at bounding box center [240, 188] width 480 height 311
drag, startPoint x: 122, startPoint y: 161, endPoint x: 126, endPoint y: 169, distance: 9.7
click at [126, 169] on div at bounding box center [240, 188] width 480 height 311
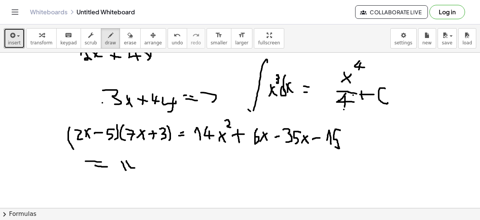
drag, startPoint x: 126, startPoint y: 160, endPoint x: 140, endPoint y: 166, distance: 14.4
click at [140, 166] on div at bounding box center [240, 188] width 480 height 311
drag, startPoint x: 133, startPoint y: 161, endPoint x: 134, endPoint y: 170, distance: 9.1
click at [134, 170] on div at bounding box center [240, 188] width 480 height 311
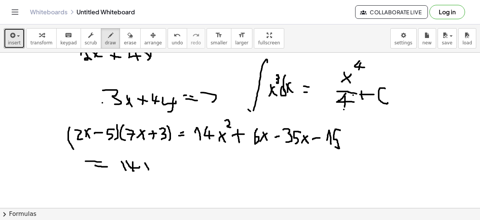
drag, startPoint x: 145, startPoint y: 162, endPoint x: 152, endPoint y: 172, distance: 12.6
click at [152, 172] on div at bounding box center [240, 188] width 480 height 311
drag, startPoint x: 149, startPoint y: 162, endPoint x: 147, endPoint y: 170, distance: 8.2
click at [147, 170] on div at bounding box center [240, 188] width 480 height 311
drag, startPoint x: 151, startPoint y: 151, endPoint x: 157, endPoint y: 161, distance: 11.1
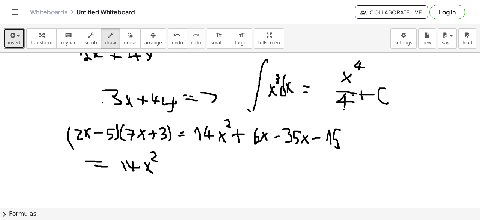
click at [157, 161] on div at bounding box center [240, 188] width 480 height 311
drag, startPoint x: 164, startPoint y: 167, endPoint x: 170, endPoint y: 166, distance: 6.1
click at [170, 166] on div at bounding box center [240, 188] width 480 height 311
drag, startPoint x: 176, startPoint y: 161, endPoint x: 188, endPoint y: 172, distance: 16.2
click at [188, 172] on div at bounding box center [240, 188] width 480 height 311
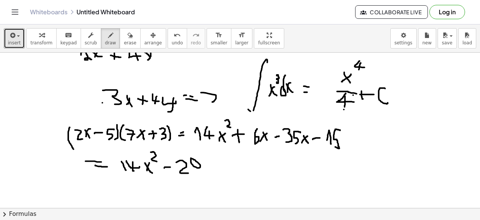
click at [191, 157] on div at bounding box center [240, 188] width 480 height 311
drag, startPoint x: 199, startPoint y: 167, endPoint x: 191, endPoint y: 170, distance: 8.7
click at [191, 170] on div at bounding box center [240, 188] width 480 height 311
drag, startPoint x: 208, startPoint y: 165, endPoint x: 212, endPoint y: 174, distance: 9.7
click at [212, 174] on div at bounding box center [240, 188] width 480 height 311
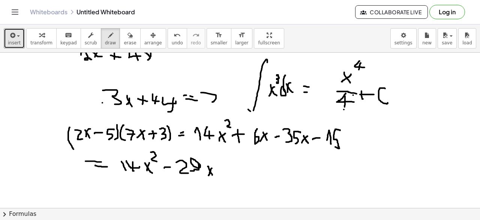
drag, startPoint x: 212, startPoint y: 167, endPoint x: 209, endPoint y: 174, distance: 6.9
click at [209, 174] on div at bounding box center [240, 188] width 480 height 311
drag, startPoint x: 223, startPoint y: 171, endPoint x: 229, endPoint y: 171, distance: 6.4
click at [229, 171] on div at bounding box center [240, 188] width 480 height 311
click at [241, 170] on div at bounding box center [240, 188] width 480 height 311
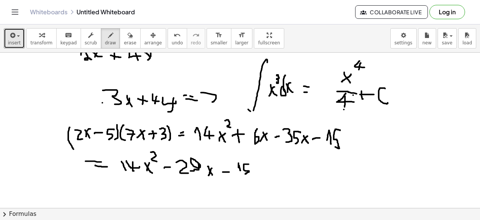
drag, startPoint x: 249, startPoint y: 163, endPoint x: 244, endPoint y: 173, distance: 11.4
click at [245, 173] on div at bounding box center [240, 188] width 480 height 311
drag, startPoint x: 295, startPoint y: 169, endPoint x: 315, endPoint y: 179, distance: 22.5
click at [315, 180] on div at bounding box center [240, 188] width 480 height 311
drag, startPoint x: 311, startPoint y: 158, endPoint x: 336, endPoint y: 179, distance: 32.5
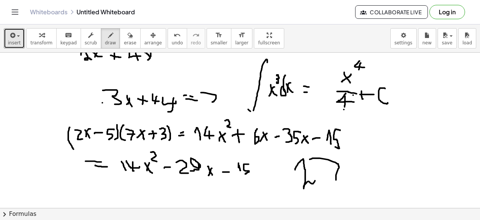
click at [336, 179] on div at bounding box center [240, 188] width 480 height 311
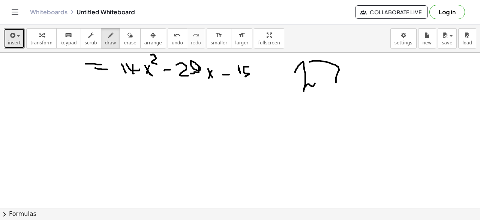
scroll to position [128, 0]
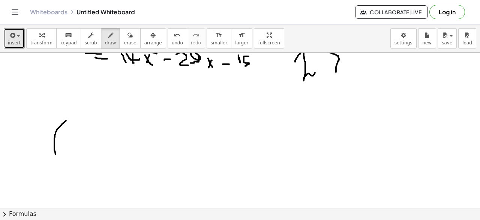
drag, startPoint x: 66, startPoint y: 120, endPoint x: 62, endPoint y: 161, distance: 41.1
click at [61, 161] on div at bounding box center [240, 80] width 480 height 311
drag, startPoint x: 70, startPoint y: 134, endPoint x: 80, endPoint y: 132, distance: 9.9
click at [79, 132] on div at bounding box center [240, 80] width 480 height 311
drag, startPoint x: 80, startPoint y: 132, endPoint x: 75, endPoint y: 152, distance: 20.4
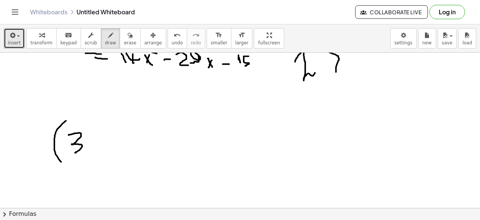
click at [75, 152] on div at bounding box center [240, 80] width 480 height 311
drag, startPoint x: 93, startPoint y: 135, endPoint x: 106, endPoint y: 147, distance: 18.3
click at [106, 147] on div at bounding box center [240, 80] width 480 height 311
drag, startPoint x: 105, startPoint y: 135, endPoint x: 111, endPoint y: 134, distance: 6.6
click at [98, 154] on div at bounding box center [240, 80] width 480 height 311
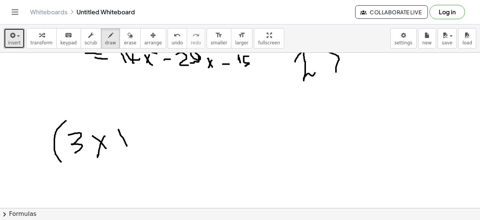
drag, startPoint x: 120, startPoint y: 132, endPoint x: 132, endPoint y: 149, distance: 20.2
click at [132, 152] on div at bounding box center [240, 80] width 480 height 311
drag, startPoint x: 131, startPoint y: 138, endPoint x: 105, endPoint y: 149, distance: 27.5
click at [105, 149] on div at bounding box center [240, 80] width 480 height 311
drag, startPoint x: 149, startPoint y: 134, endPoint x: 145, endPoint y: 136, distance: 4.7
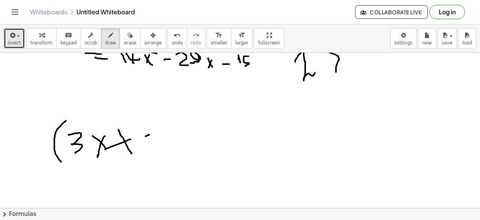
click at [145, 136] on div at bounding box center [240, 80] width 480 height 311
drag, startPoint x: 145, startPoint y: 136, endPoint x: 147, endPoint y: 141, distance: 5.0
click at [146, 141] on div at bounding box center [240, 80] width 480 height 311
drag, startPoint x: 154, startPoint y: 141, endPoint x: 141, endPoint y: 155, distance: 19.7
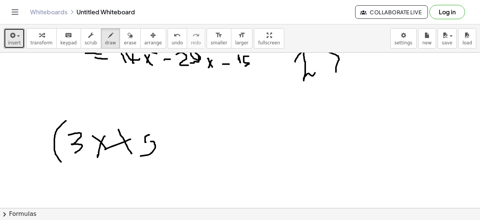
click at [141, 155] on div at bounding box center [240, 80] width 480 height 311
drag, startPoint x: 161, startPoint y: 126, endPoint x: 164, endPoint y: 151, distance: 25.7
click at [164, 154] on div at bounding box center [240, 80] width 480 height 311
drag, startPoint x: 185, startPoint y: 127, endPoint x: 195, endPoint y: 150, distance: 25.0
click at [195, 151] on div at bounding box center [240, 80] width 480 height 311
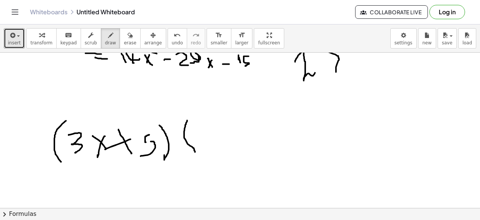
click at [202, 129] on div at bounding box center [240, 80] width 480 height 311
drag, startPoint x: 202, startPoint y: 129, endPoint x: 206, endPoint y: 129, distance: 4.2
click at [206, 130] on div at bounding box center [240, 80] width 480 height 311
click at [203, 130] on div at bounding box center [240, 80] width 480 height 311
drag, startPoint x: 206, startPoint y: 129, endPoint x: 210, endPoint y: 141, distance: 13.1
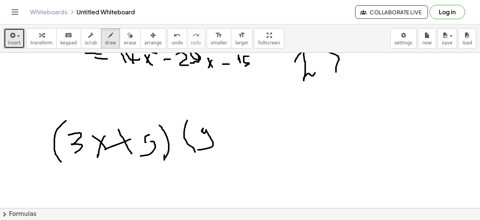
click at [198, 148] on div at bounding box center [240, 80] width 480 height 311
drag, startPoint x: 216, startPoint y: 132, endPoint x: 224, endPoint y: 138, distance: 9.5
click at [224, 138] on div at bounding box center [240, 80] width 480 height 311
click at [219, 143] on div at bounding box center [240, 80] width 480 height 311
drag, startPoint x: 243, startPoint y: 134, endPoint x: 236, endPoint y: 137, distance: 7.4
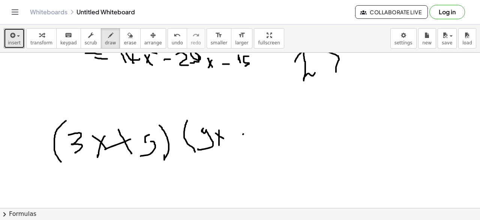
click at [236, 137] on div at bounding box center [240, 80] width 480 height 311
drag, startPoint x: 259, startPoint y: 122, endPoint x: 257, endPoint y: 146, distance: 23.7
click at [257, 146] on div at bounding box center [240, 80] width 480 height 311
click at [251, 123] on div at bounding box center [240, 80] width 480 height 311
click at [255, 121] on div at bounding box center [240, 80] width 480 height 311
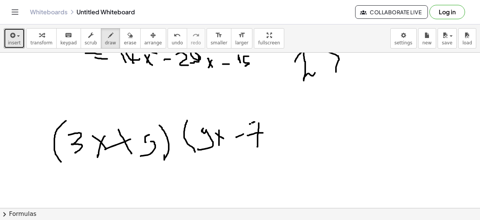
drag, startPoint x: 263, startPoint y: 132, endPoint x: 248, endPoint y: 135, distance: 15.6
click at [248, 135] on div at bounding box center [240, 80] width 480 height 311
drag, startPoint x: 257, startPoint y: 109, endPoint x: 272, endPoint y: 160, distance: 53.3
click at [272, 164] on div at bounding box center [240, 80] width 480 height 311
drag, startPoint x: 308, startPoint y: 132, endPoint x: 301, endPoint y: 132, distance: 6.4
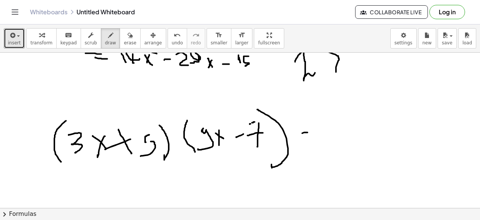
click at [301, 132] on div at bounding box center [240, 80] width 480 height 311
click at [305, 137] on div at bounding box center [240, 80] width 480 height 311
drag, startPoint x: 74, startPoint y: 180, endPoint x: 89, endPoint y: 191, distance: 17.7
click at [89, 194] on div at bounding box center [240, 80] width 480 height 311
drag, startPoint x: 92, startPoint y: 178, endPoint x: 96, endPoint y: 175, distance: 4.6
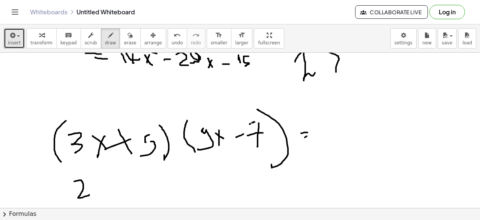
click at [94, 176] on div at bounding box center [240, 80] width 480 height 311
drag, startPoint x: 97, startPoint y: 174, endPoint x: 108, endPoint y: 199, distance: 27.0
click at [108, 199] on div at bounding box center [240, 80] width 480 height 311
drag, startPoint x: 107, startPoint y: 187, endPoint x: 98, endPoint y: 189, distance: 9.6
click at [98, 189] on div at bounding box center [240, 80] width 480 height 311
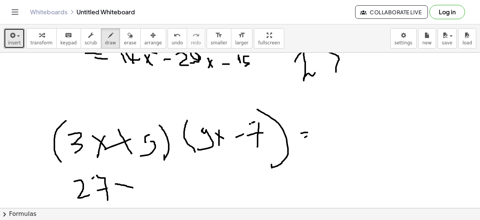
drag, startPoint x: 116, startPoint y: 183, endPoint x: 134, endPoint y: 188, distance: 19.4
click at [134, 188] on div at bounding box center [240, 80] width 480 height 311
click at [116, 197] on div at bounding box center [240, 80] width 480 height 311
click at [134, 164] on div at bounding box center [240, 80] width 480 height 311
drag, startPoint x: 137, startPoint y: 163, endPoint x: 144, endPoint y: 172, distance: 12.0
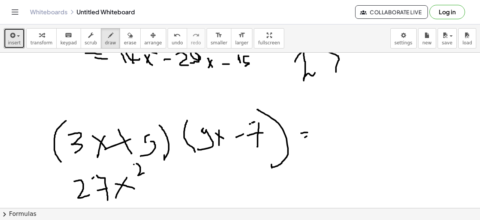
click at [144, 172] on div at bounding box center [240, 80] width 480 height 311
drag, startPoint x: 159, startPoint y: 185, endPoint x: 148, endPoint y: 189, distance: 11.6
click at [148, 189] on div at bounding box center [240, 80] width 480 height 311
drag, startPoint x: 166, startPoint y: 173, endPoint x: 167, endPoint y: 169, distance: 4.5
click at [166, 171] on div at bounding box center [240, 80] width 480 height 311
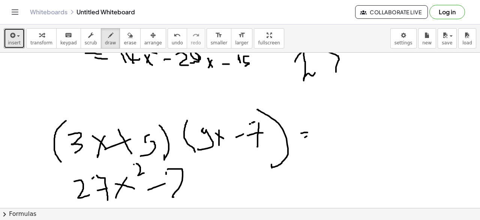
drag, startPoint x: 182, startPoint y: 168, endPoint x: 182, endPoint y: 190, distance: 22.2
click at [182, 191] on div at bounding box center [240, 80] width 480 height 311
drag, startPoint x: 200, startPoint y: 182, endPoint x: 213, endPoint y: 180, distance: 13.6
click at [198, 188] on div at bounding box center [240, 80] width 480 height 311
click at [229, 182] on div at bounding box center [240, 80] width 480 height 311
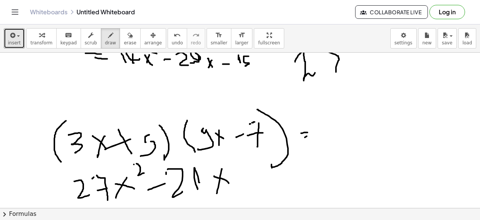
click at [217, 192] on div at bounding box center [240, 80] width 480 height 311
click at [245, 188] on div at bounding box center [240, 80] width 480 height 311
click at [236, 188] on div at bounding box center [240, 80] width 480 height 311
click at [268, 179] on div at bounding box center [240, 80] width 480 height 311
click at [276, 185] on div at bounding box center [240, 80] width 480 height 311
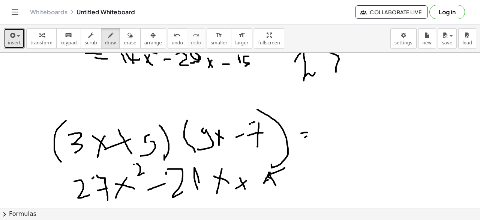
click at [272, 177] on div at bounding box center [240, 80] width 480 height 311
click at [274, 190] on div at bounding box center [240, 80] width 480 height 311
click at [330, 179] on div at bounding box center [240, 80] width 480 height 311
click at [317, 184] on div at bounding box center [240, 80] width 480 height 311
click at [323, 176] on div at bounding box center [240, 80] width 480 height 311
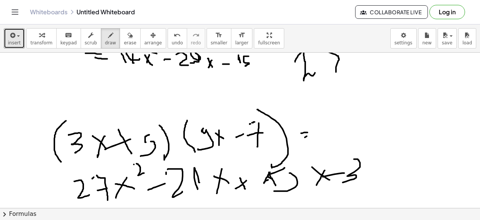
click at [340, 181] on div at bounding box center [240, 80] width 480 height 311
click at [365, 180] on div at bounding box center [240, 80] width 480 height 311
click at [386, 144] on div at bounding box center [240, 80] width 480 height 311
click at [386, 143] on div at bounding box center [240, 80] width 480 height 311
